Goal: Task Accomplishment & Management: Manage account settings

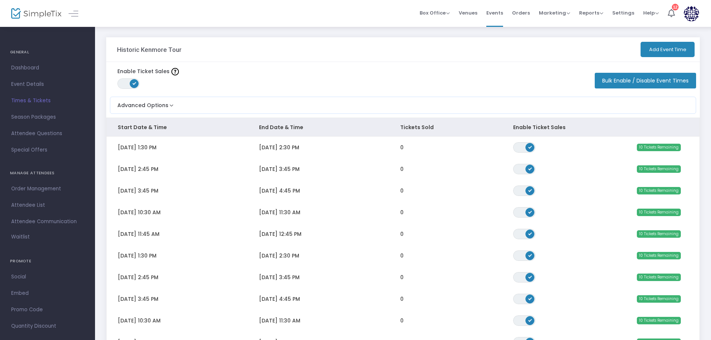
click at [668, 51] on button "Add Event Time" at bounding box center [668, 49] width 54 height 15
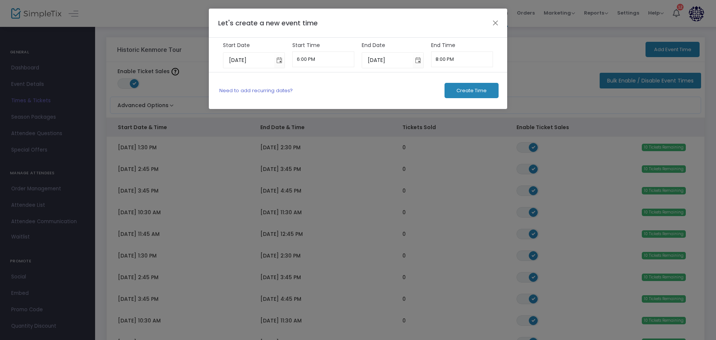
click at [260, 89] on link "Need to add recurring dates?" at bounding box center [255, 90] width 73 height 7
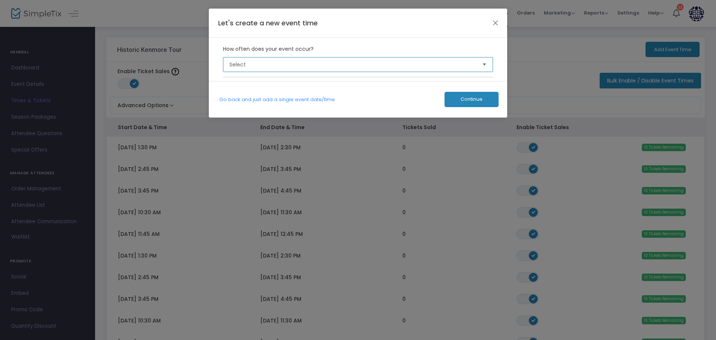
click at [282, 65] on span "Select" at bounding box center [352, 64] width 247 height 7
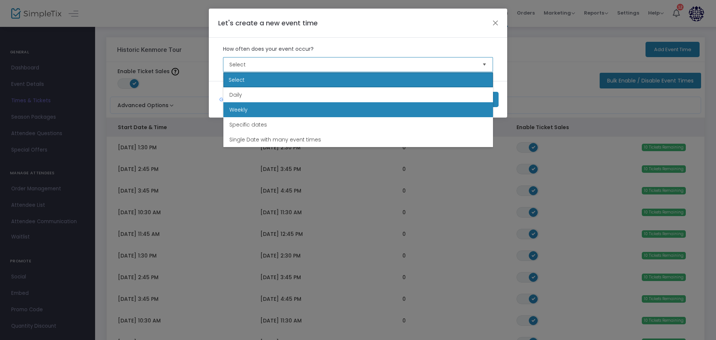
click at [243, 106] on span "Weekly" at bounding box center [238, 109] width 18 height 7
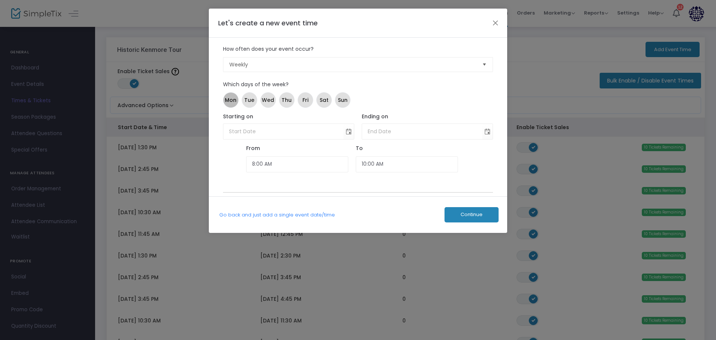
click at [231, 99] on span "Mon" at bounding box center [231, 100] width 12 height 8
click at [249, 101] on span "Tue" at bounding box center [249, 100] width 10 height 8
drag, startPoint x: 263, startPoint y: 102, endPoint x: 288, endPoint y: 102, distance: 25.3
click at [264, 102] on span "Wed" at bounding box center [268, 100] width 12 height 8
click at [288, 102] on span "Thu" at bounding box center [286, 100] width 10 height 8
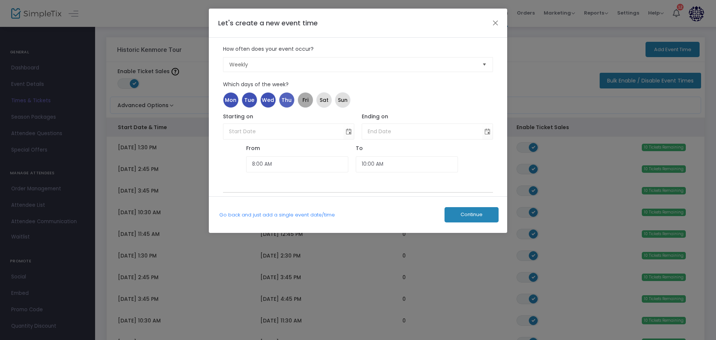
click at [304, 102] on span "Fri" at bounding box center [305, 100] width 6 height 8
click at [322, 102] on span "Sat" at bounding box center [323, 100] width 9 height 8
click at [348, 132] on span "Toggle calendar" at bounding box center [349, 131] width 12 height 12
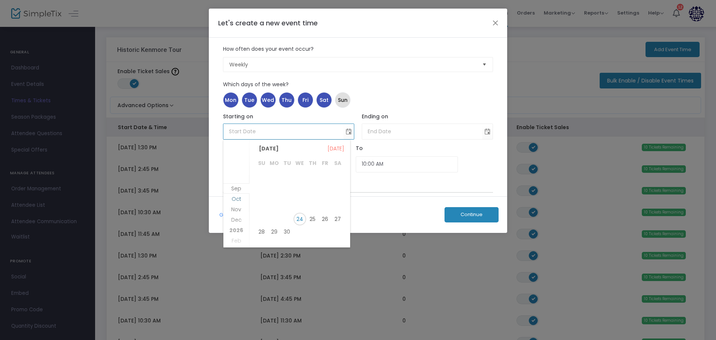
click at [238, 201] on span "Oct" at bounding box center [236, 198] width 10 height 7
click at [296, 177] on span "1" at bounding box center [299, 177] width 13 height 13
type input "[DATE]"
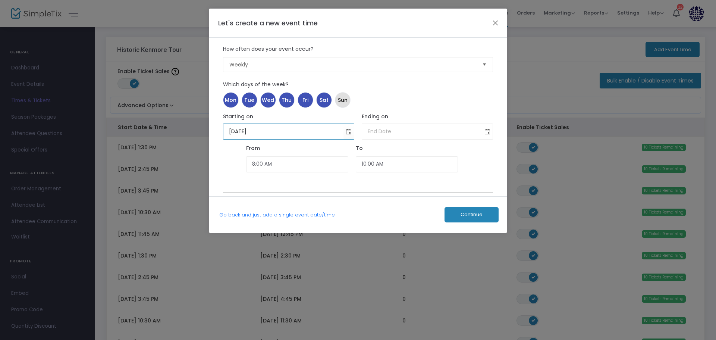
click at [488, 135] on span "Toggle calendar" at bounding box center [487, 131] width 12 height 12
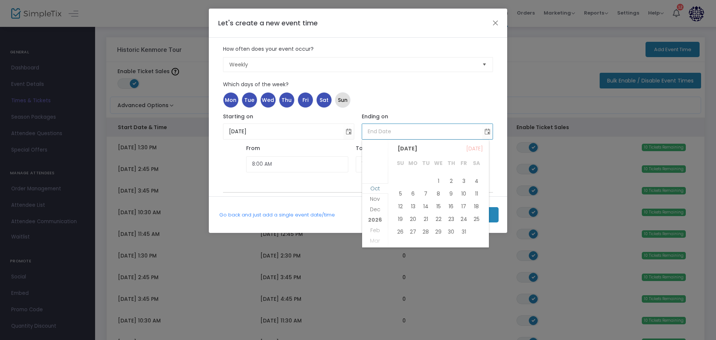
click at [370, 191] on span "Oct" at bounding box center [375, 187] width 10 height 7
click at [466, 233] on span "31" at bounding box center [463, 231] width 13 height 13
type input "[DATE]"
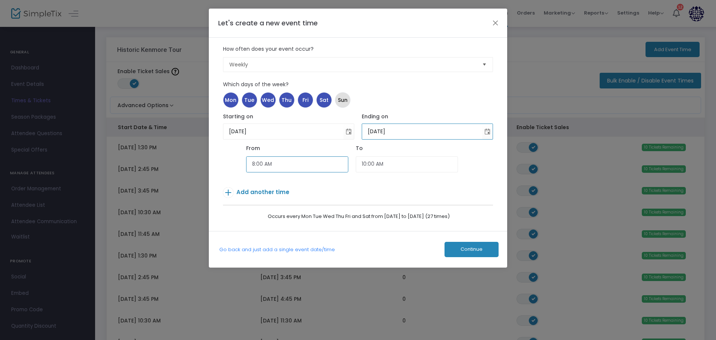
click at [280, 166] on input "8:00 AM" at bounding box center [297, 164] width 102 height 16
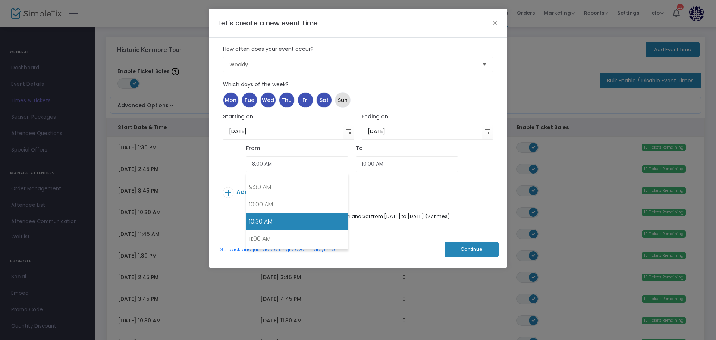
click at [275, 223] on link "10:30 AM" at bounding box center [296, 221] width 101 height 17
type input "10:30 AM"
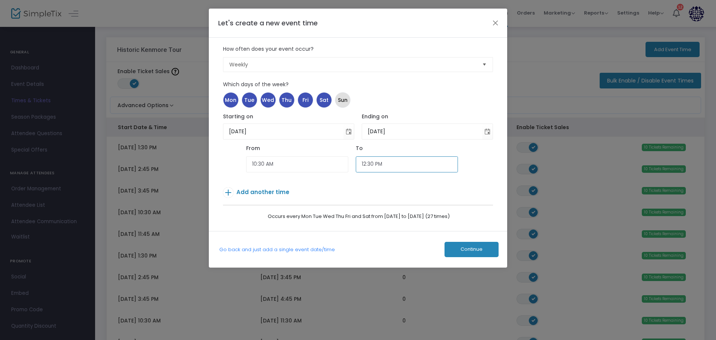
click at [381, 160] on input "12:30 PM" at bounding box center [407, 164] width 102 height 16
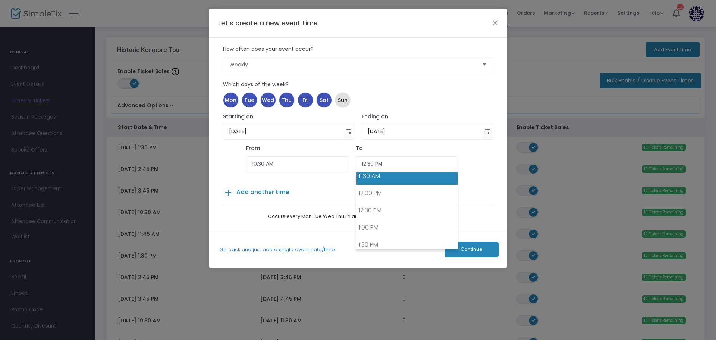
drag, startPoint x: 371, startPoint y: 182, endPoint x: 300, endPoint y: 182, distance: 71.6
click at [366, 180] on link "11:30 AM" at bounding box center [406, 175] width 101 height 17
type input "11:30 AM"
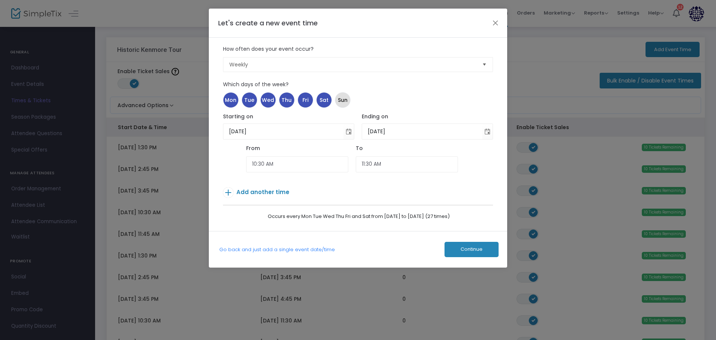
click at [267, 192] on span "Add another time" at bounding box center [262, 192] width 53 height 8
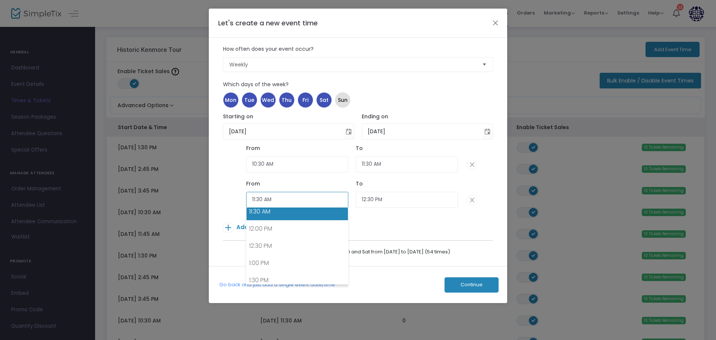
click at [277, 194] on input "11:30 AM" at bounding box center [297, 200] width 102 height 16
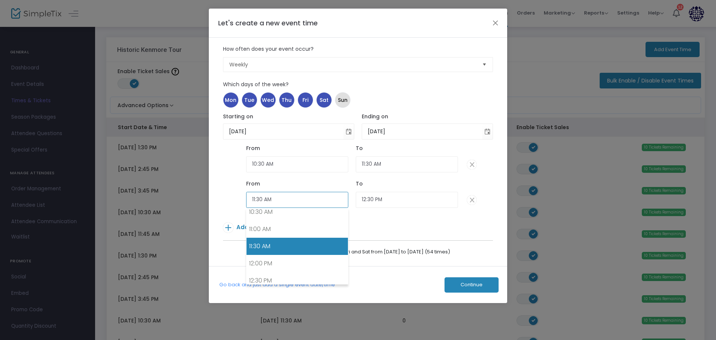
click at [261, 202] on input "11:30 AM" at bounding box center [297, 200] width 102 height 16
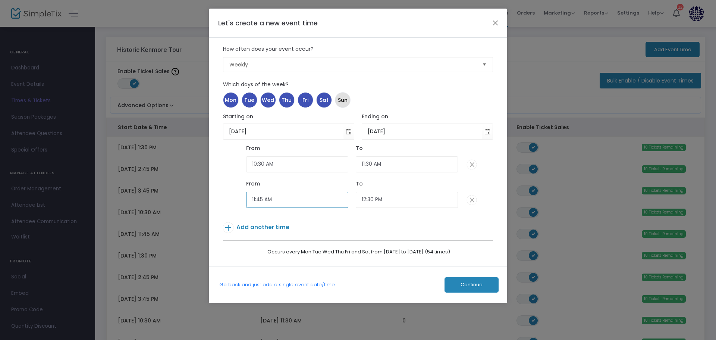
type input "11:45 AM"
click at [375, 199] on input "12:30 PM" at bounding box center [407, 200] width 102 height 16
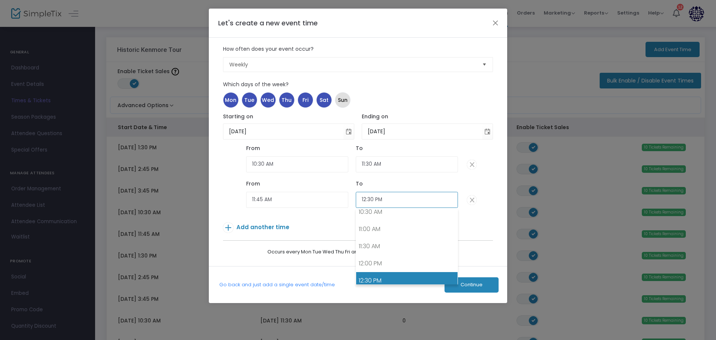
click at [371, 200] on input "12:30 PM" at bounding box center [407, 200] width 102 height 16
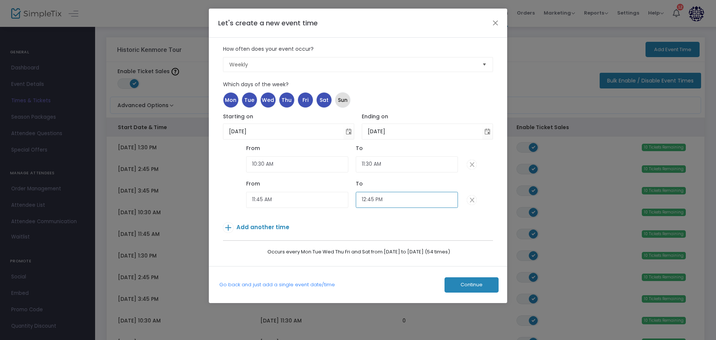
type input "12:45 PM"
click at [264, 225] on span "Add another time" at bounding box center [262, 227] width 53 height 8
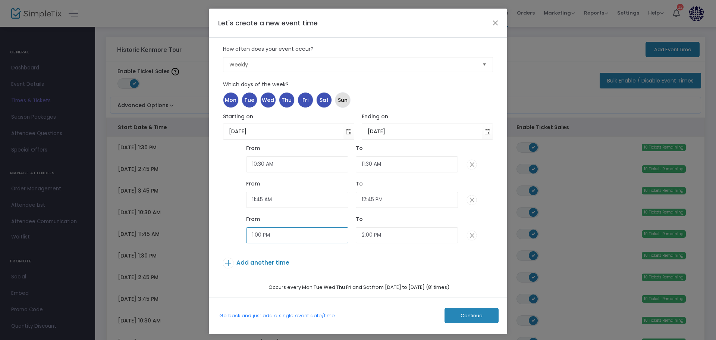
click at [261, 235] on input "1:00 PM" at bounding box center [297, 235] width 102 height 16
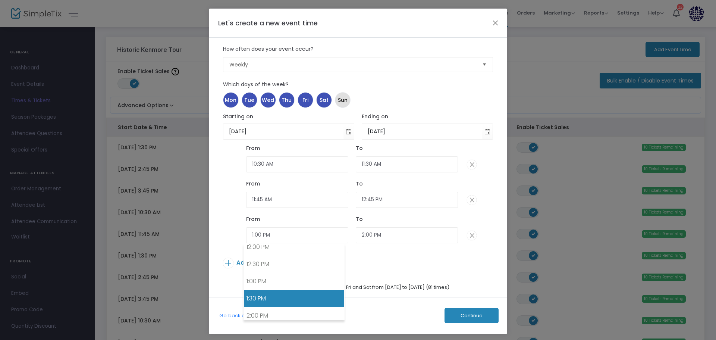
click at [269, 294] on link "1:30 PM" at bounding box center [294, 298] width 100 height 17
type input "1:30 PM"
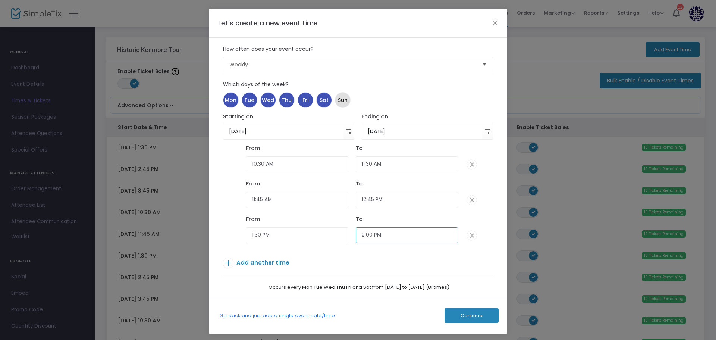
click at [394, 233] on input "2:00 PM" at bounding box center [407, 235] width 102 height 16
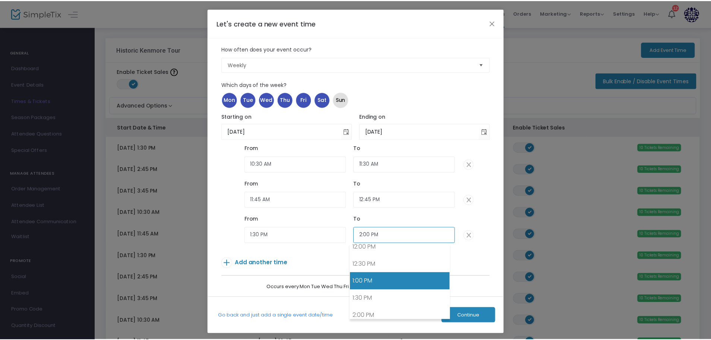
scroll to position [454, 0]
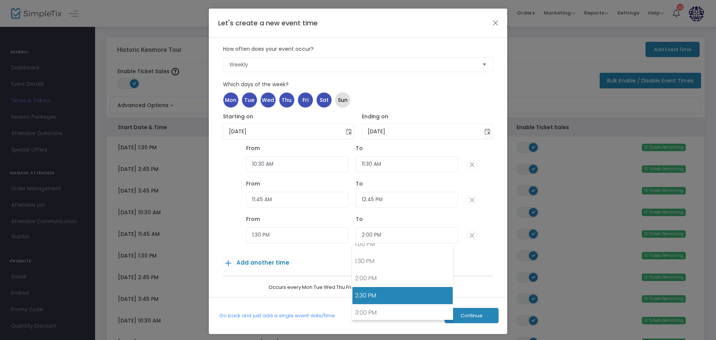
click at [373, 293] on link "2:30 PM" at bounding box center [402, 295] width 100 height 17
type input "2:30 PM"
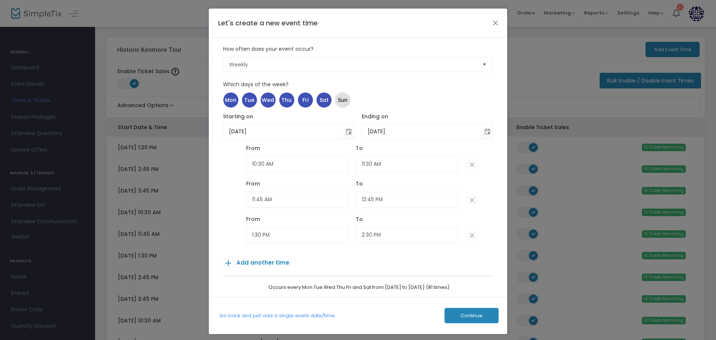
click at [263, 267] on p "Add another time" at bounding box center [346, 264] width 247 height 13
click at [259, 265] on span "Add another time" at bounding box center [262, 262] width 53 height 8
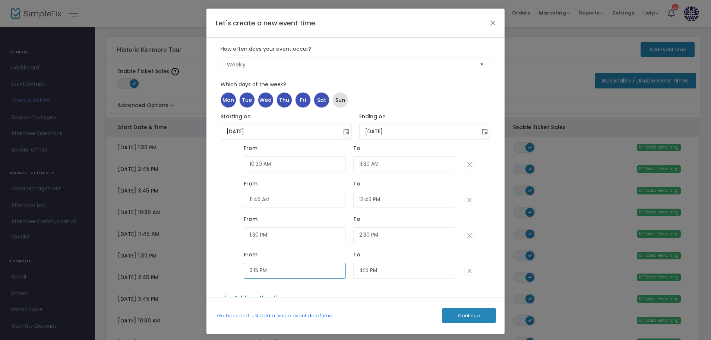
click at [257, 271] on input "3:15 PM" at bounding box center [295, 270] width 102 height 16
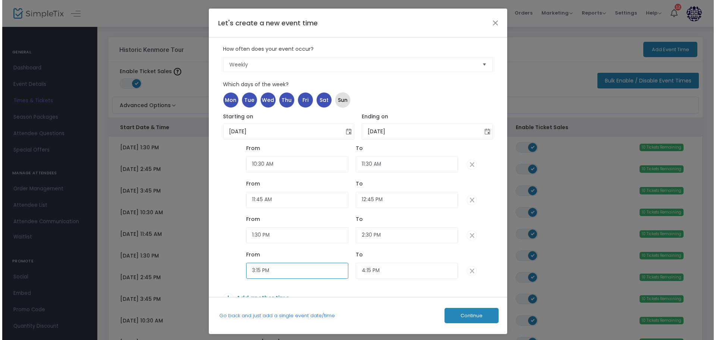
scroll to position [502, 0]
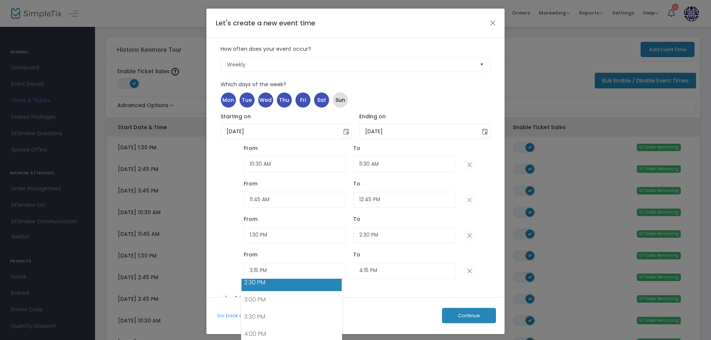
click at [255, 285] on link "2:30 PM" at bounding box center [292, 282] width 100 height 17
click at [259, 271] on input "2:30 PM" at bounding box center [295, 270] width 102 height 16
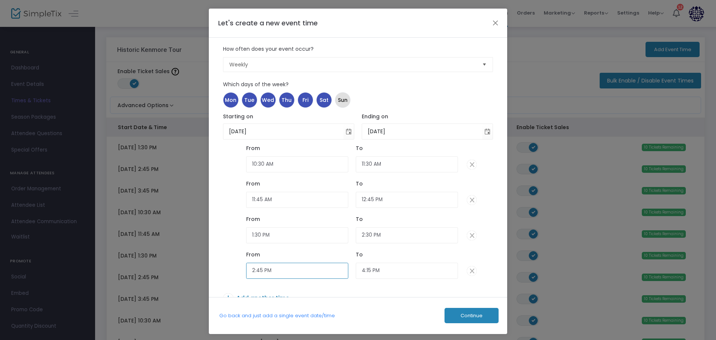
type input "2:45 PM"
click at [365, 271] on input "4:15 PM" at bounding box center [407, 270] width 102 height 16
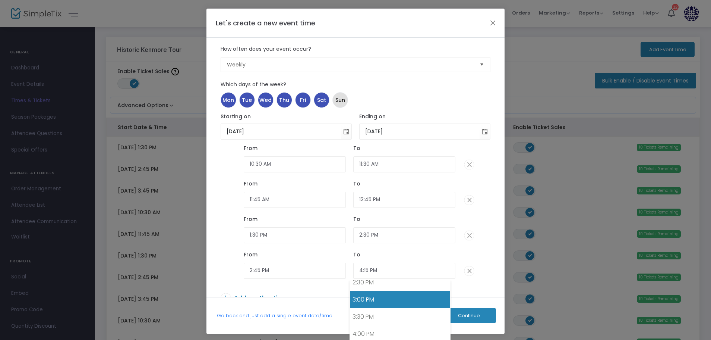
click at [363, 296] on link "3:00 PM" at bounding box center [400, 299] width 100 height 17
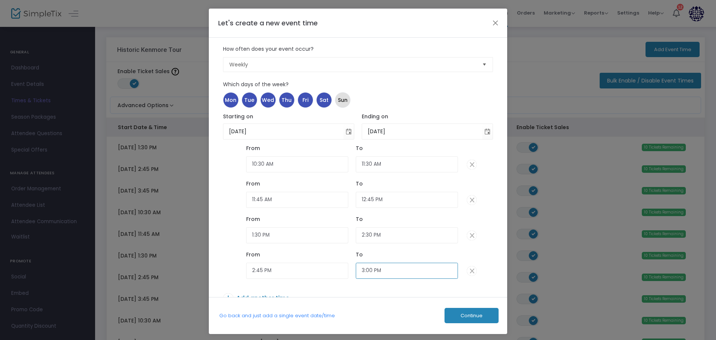
click at [366, 272] on input "3:00 PM" at bounding box center [407, 270] width 102 height 16
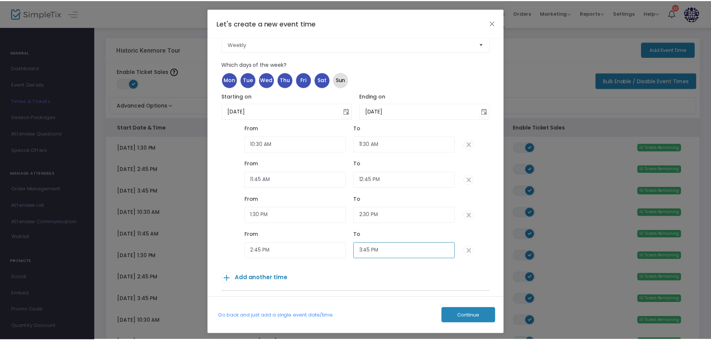
scroll to position [40, 0]
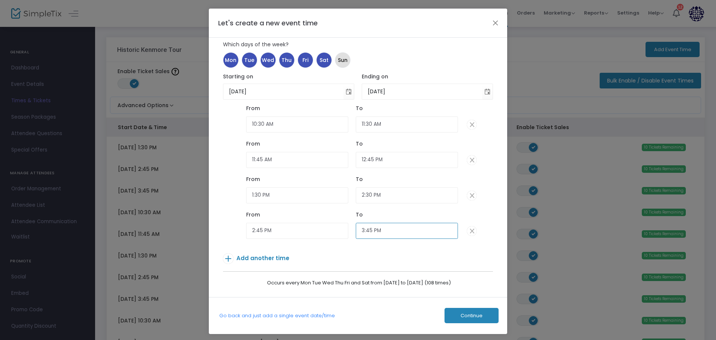
type input "3:45 PM"
click at [264, 261] on span "Add another time" at bounding box center [262, 258] width 53 height 8
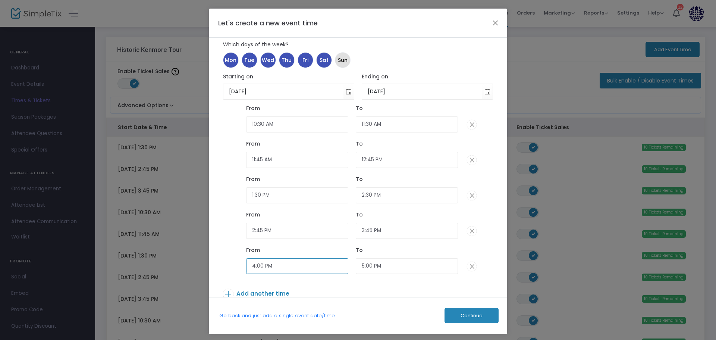
click at [262, 266] on input "4:00 PM" at bounding box center [297, 266] width 102 height 16
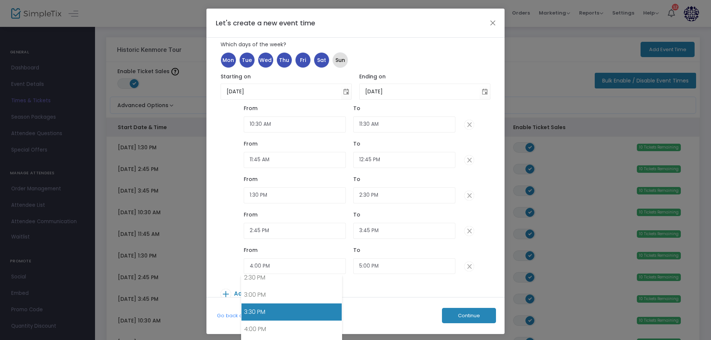
drag, startPoint x: 262, startPoint y: 305, endPoint x: 279, endPoint y: 270, distance: 39.0
click at [263, 304] on link "3:30 PM" at bounding box center [292, 311] width 100 height 17
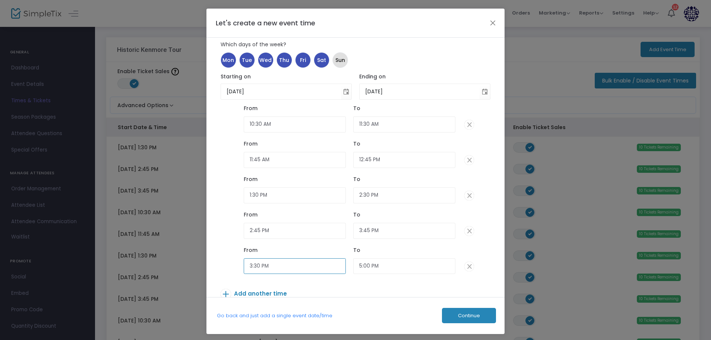
click at [260, 267] on input "3:30 PM" at bounding box center [295, 266] width 102 height 16
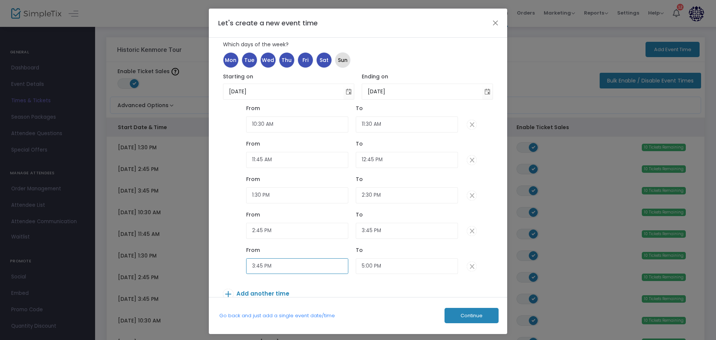
type input "3:45 PM"
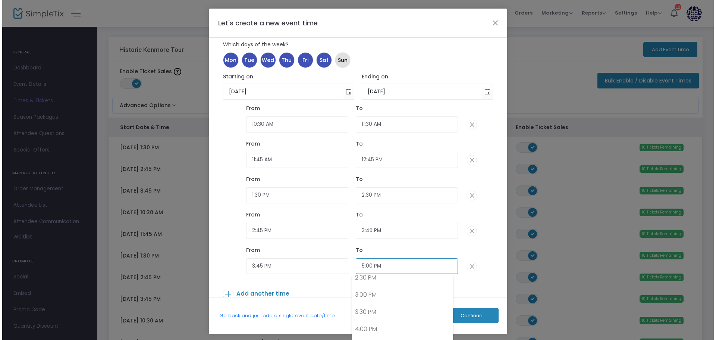
scroll to position [553, 0]
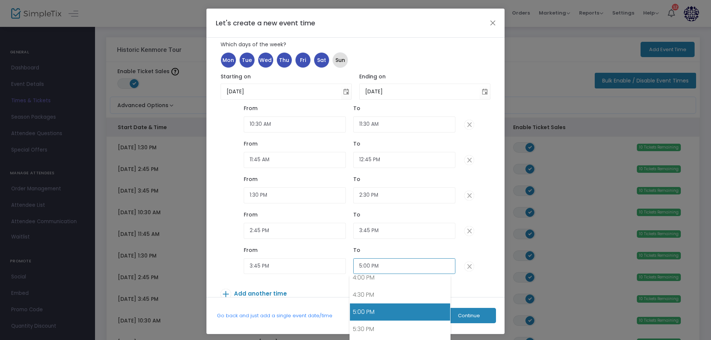
click at [367, 262] on input "5:00 PM" at bounding box center [404, 266] width 102 height 16
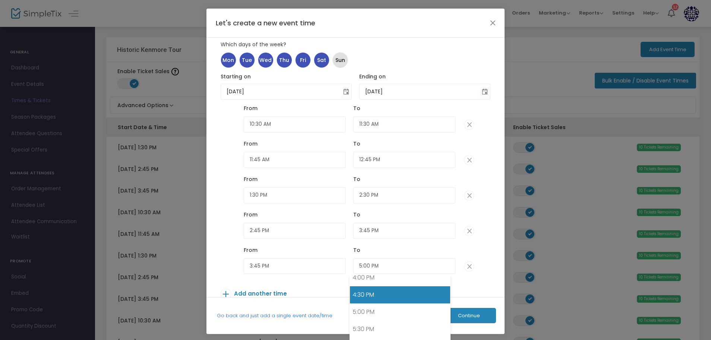
click at [365, 293] on link "4:30 PM" at bounding box center [400, 294] width 100 height 17
click at [369, 268] on input "4:30 PM" at bounding box center [404, 266] width 102 height 16
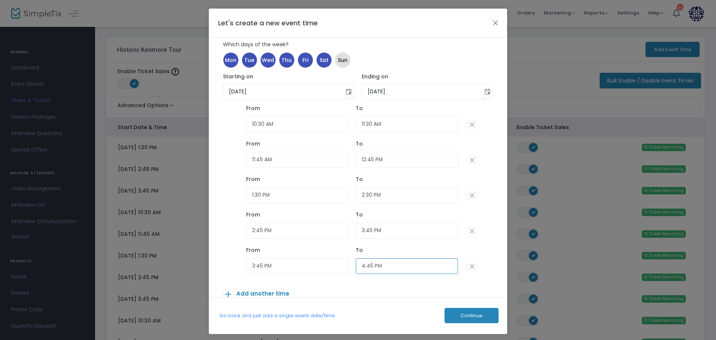
type input "4:45 PM"
click at [465, 316] on span "Continue" at bounding box center [471, 315] width 22 height 6
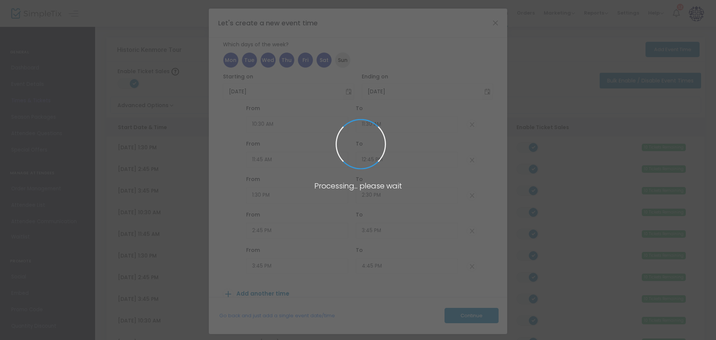
type input "10"
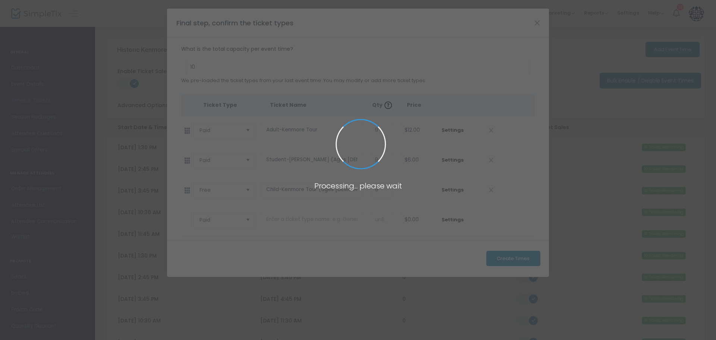
scroll to position [0, 0]
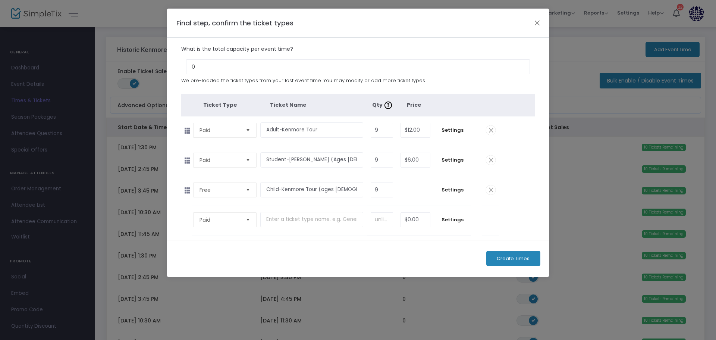
click at [499, 255] on span "Create Times" at bounding box center [512, 258] width 33 height 6
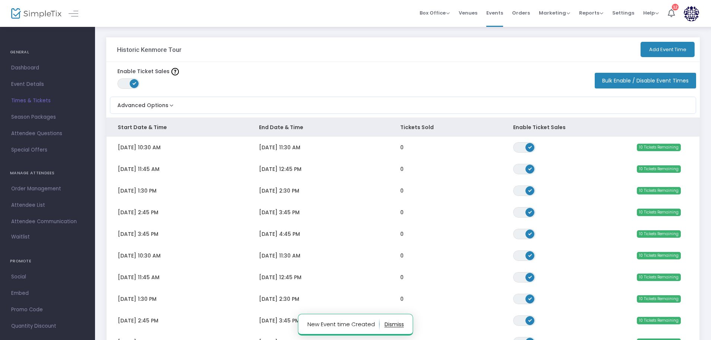
click at [659, 44] on button "Add Event Time" at bounding box center [668, 49] width 54 height 15
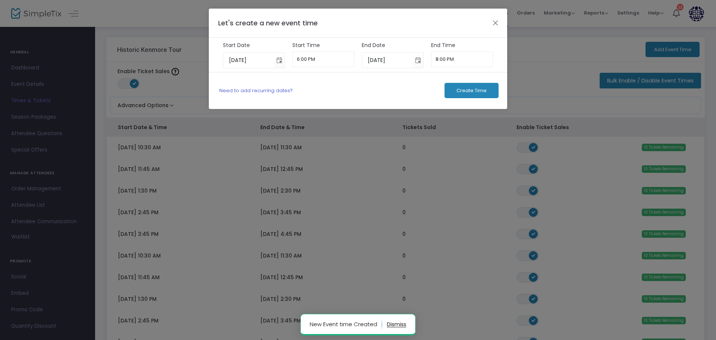
click at [255, 89] on link "Need to add recurring dates?" at bounding box center [255, 90] width 73 height 7
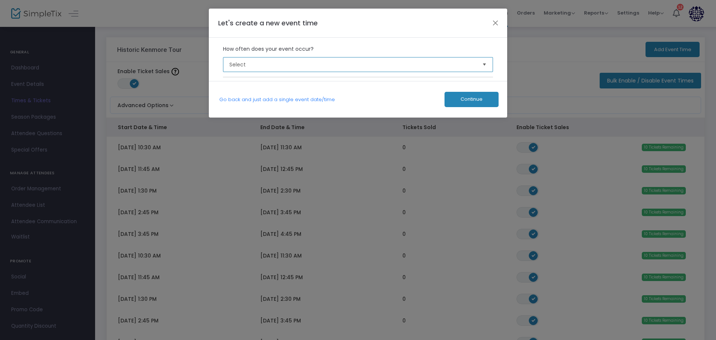
click at [254, 67] on span "Select" at bounding box center [352, 64] width 247 height 7
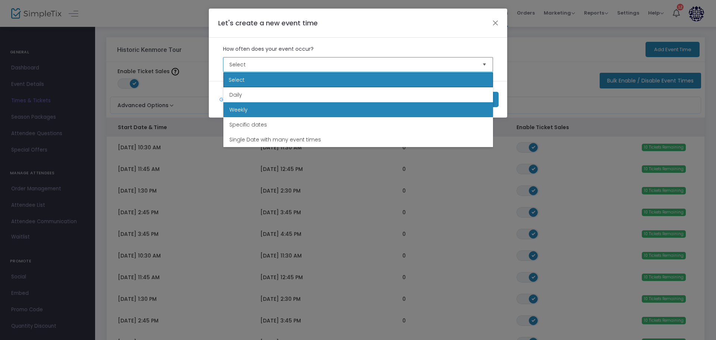
click at [257, 104] on li "Weekly" at bounding box center [357, 109] width 269 height 15
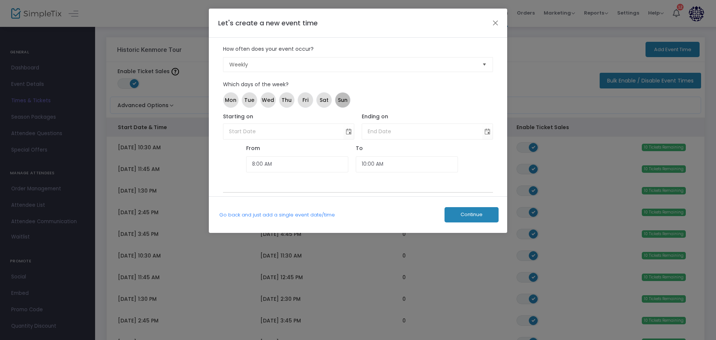
click at [341, 106] on mat-chip "Sun" at bounding box center [343, 100] width 16 height 16
click at [346, 134] on span "Toggle calendar" at bounding box center [349, 131] width 12 height 12
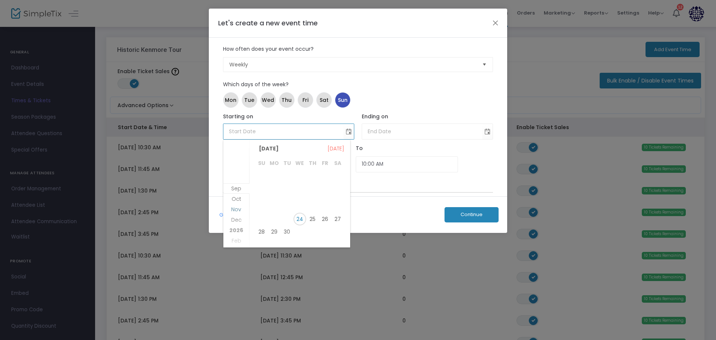
drag, startPoint x: 232, startPoint y: 196, endPoint x: 240, endPoint y: 199, distance: 8.3
click at [232, 196] on span "Oct" at bounding box center [236, 198] width 10 height 7
click at [297, 176] on span "1" at bounding box center [299, 177] width 13 height 13
type input "[DATE]"
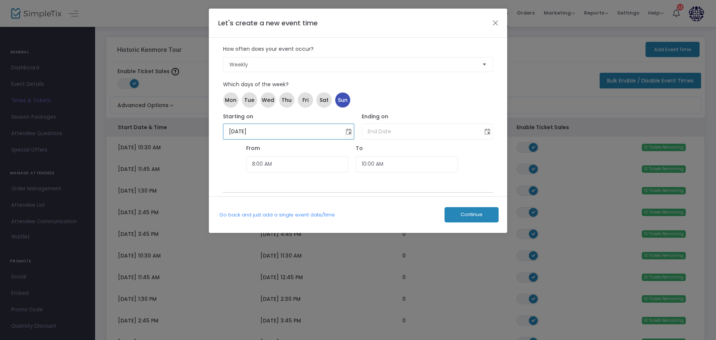
click at [488, 127] on span "Toggle calendar" at bounding box center [487, 131] width 12 height 12
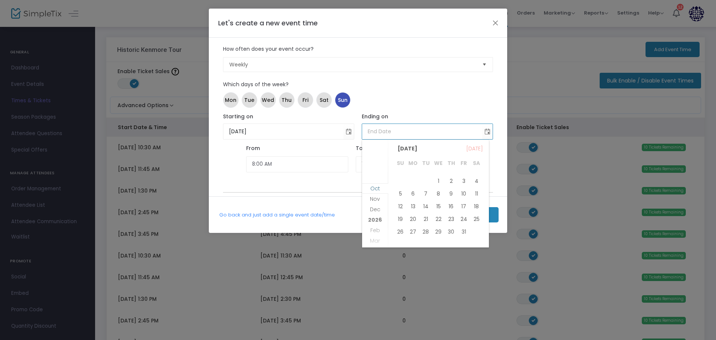
click at [373, 189] on span "Oct" at bounding box center [375, 187] width 10 height 7
click at [460, 232] on span "31" at bounding box center [463, 231] width 13 height 13
type input "[DATE]"
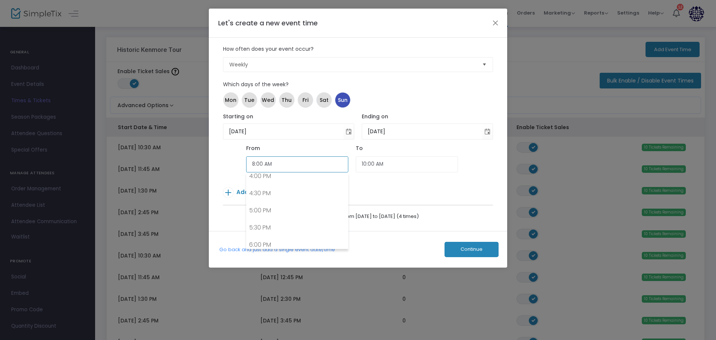
click at [274, 166] on input "8:00 AM" at bounding box center [297, 164] width 102 height 16
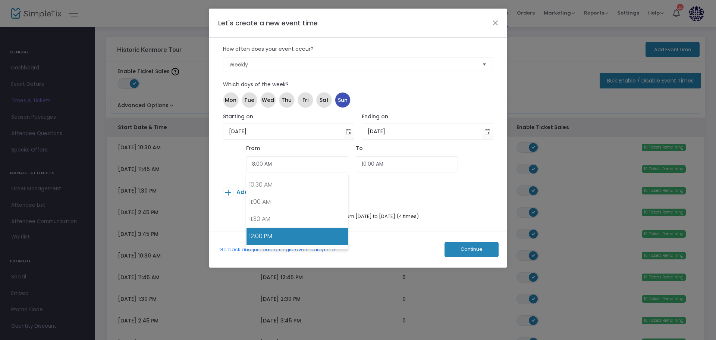
click at [268, 230] on link "12:00 PM" at bounding box center [296, 235] width 101 height 17
type input "12:00 PM"
type input "2:00 PM"
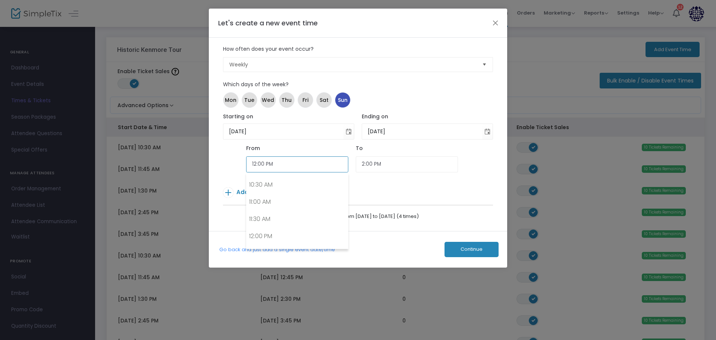
click at [264, 168] on input "12:00 PM" at bounding box center [297, 164] width 102 height 16
type input "12:15 PM"
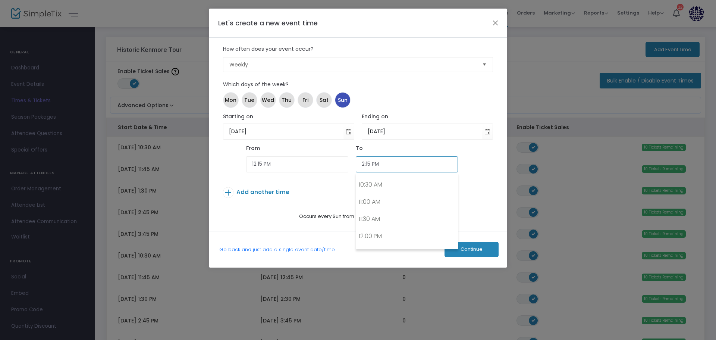
drag, startPoint x: 361, startPoint y: 168, endPoint x: 369, endPoint y: 172, distance: 8.8
click at [362, 169] on input "2:15 PM" at bounding box center [407, 164] width 102 height 16
click at [364, 163] on input "2:15 PM" at bounding box center [407, 164] width 102 height 16
type input "1:15 PM"
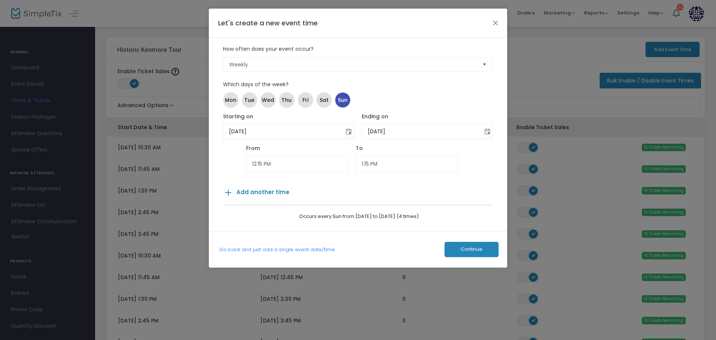
click at [278, 191] on span "Add another time" at bounding box center [262, 192] width 53 height 8
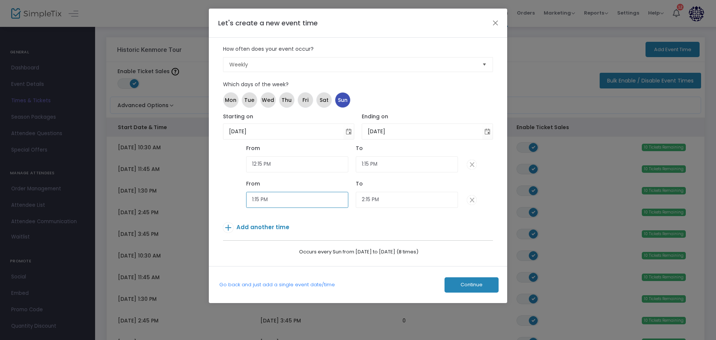
click at [260, 202] on input "1:15 PM" at bounding box center [297, 200] width 102 height 16
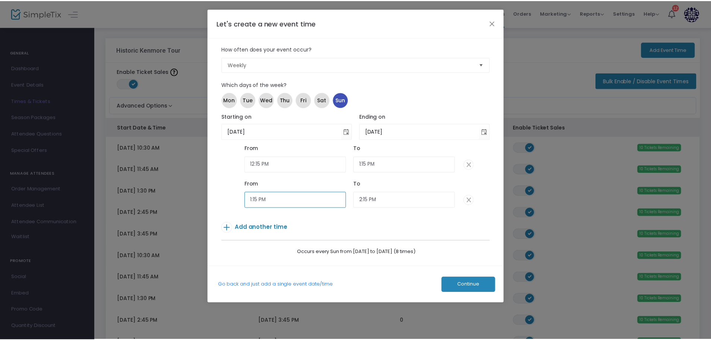
scroll to position [433, 0]
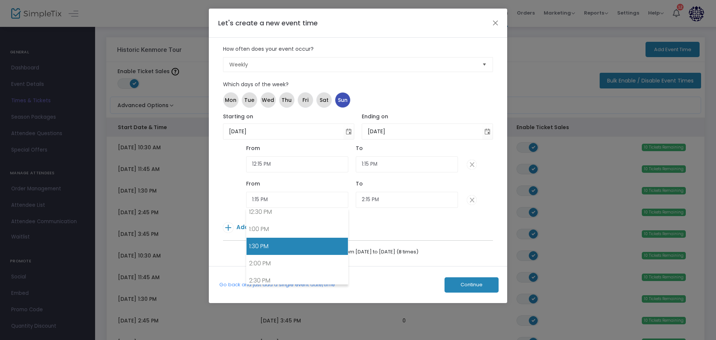
click at [267, 242] on link "1:30 PM" at bounding box center [296, 245] width 101 height 17
type input "1:30 PM"
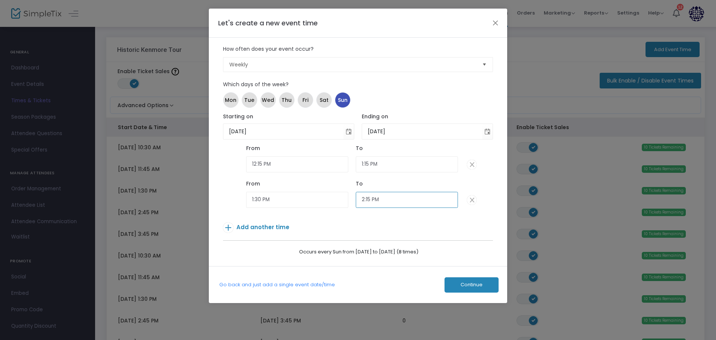
click at [376, 197] on input "2:15 PM" at bounding box center [407, 200] width 102 height 16
click at [367, 275] on link "2:30 PM" at bounding box center [406, 280] width 101 height 17
type input "2:30 PM"
click at [277, 225] on span "Add another time" at bounding box center [262, 227] width 53 height 8
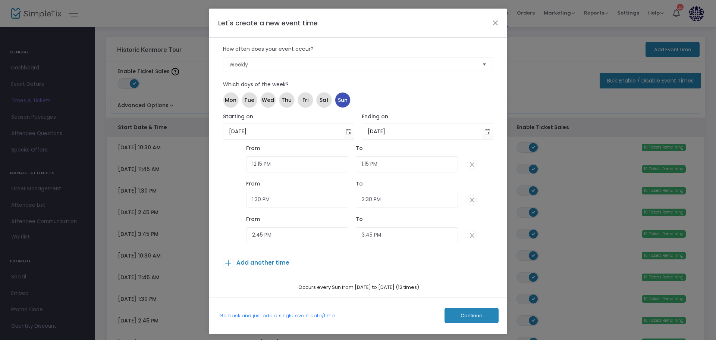
click at [253, 264] on span "Add another time" at bounding box center [262, 262] width 53 height 8
click at [261, 271] on input "4:00 PM" at bounding box center [297, 270] width 102 height 16
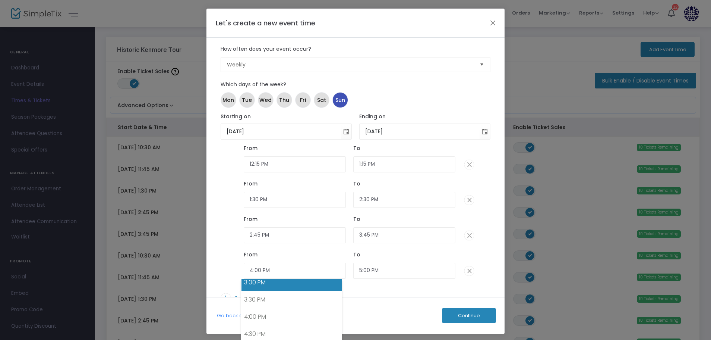
click at [264, 288] on link "3:00 PM" at bounding box center [292, 282] width 100 height 17
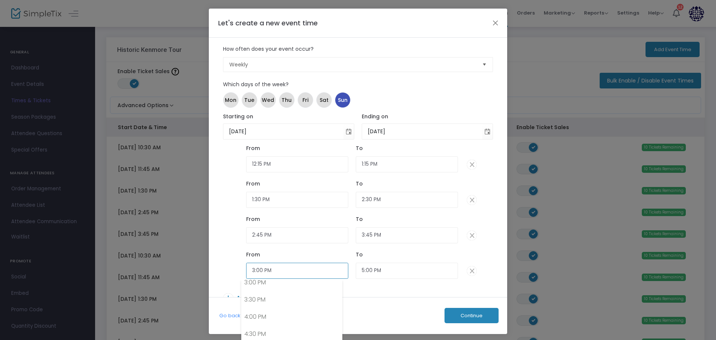
click at [260, 273] on input "3:00 PM" at bounding box center [297, 270] width 102 height 16
type input "3:45 PM"
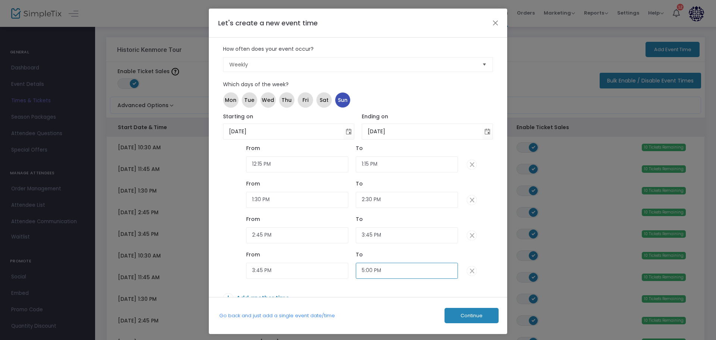
click at [363, 269] on input "5:00 PM" at bounding box center [407, 270] width 102 height 16
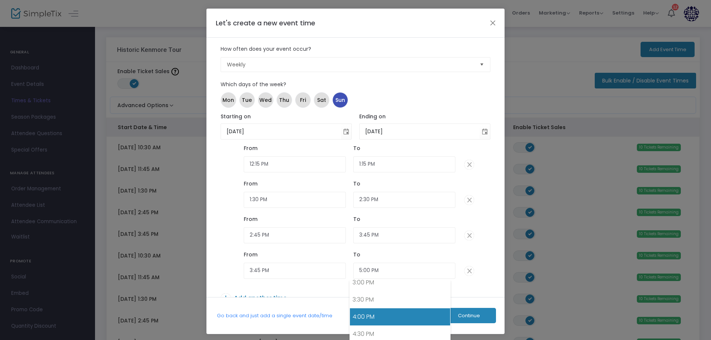
click at [356, 319] on link "4:00 PM" at bounding box center [400, 316] width 100 height 17
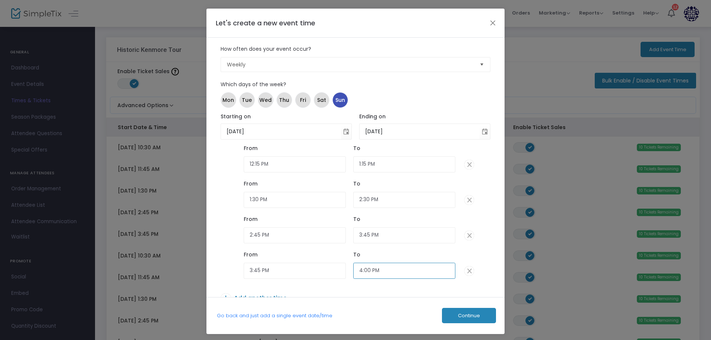
click at [368, 269] on input "4:00 PM" at bounding box center [404, 270] width 102 height 16
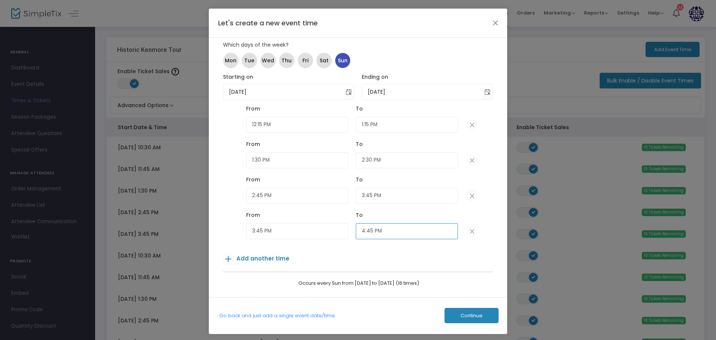
scroll to position [40, 0]
type input "4:45 PM"
click at [454, 311] on button "Continue" at bounding box center [471, 314] width 54 height 15
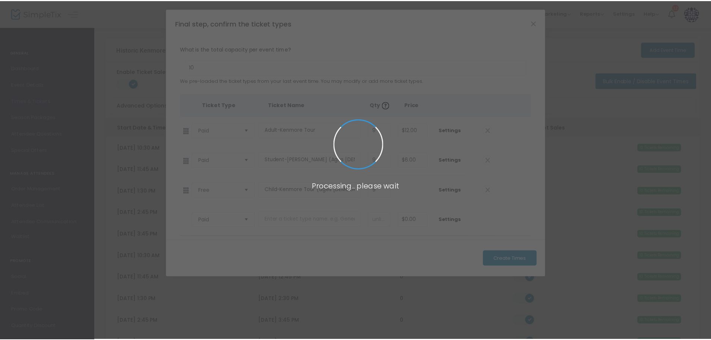
scroll to position [0, 0]
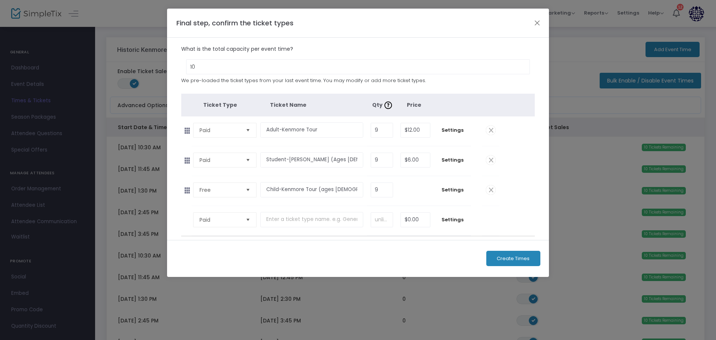
click at [502, 262] on button "Create Times" at bounding box center [513, 257] width 54 height 15
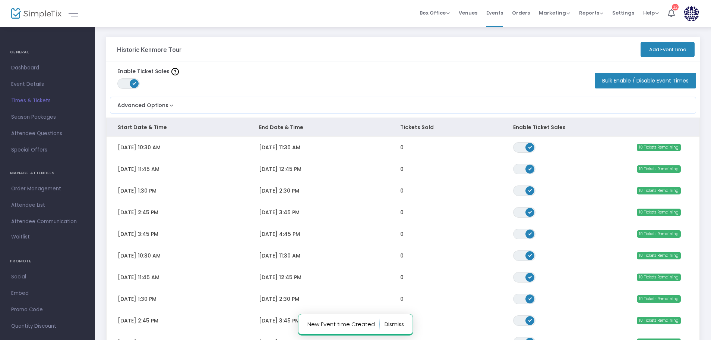
click at [494, 9] on span "Events" at bounding box center [494, 12] width 17 height 19
